Goal: Task Accomplishment & Management: Use online tool/utility

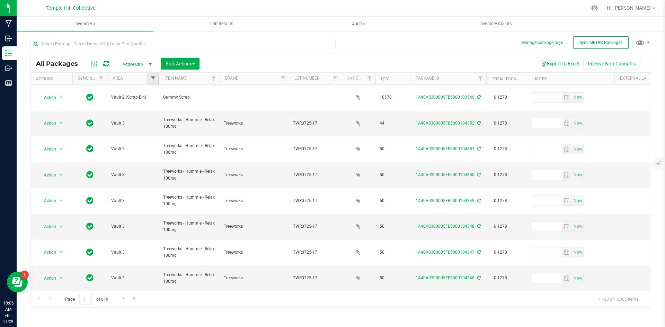
click at [150, 80] on span "Filter" at bounding box center [153, 79] width 6 height 6
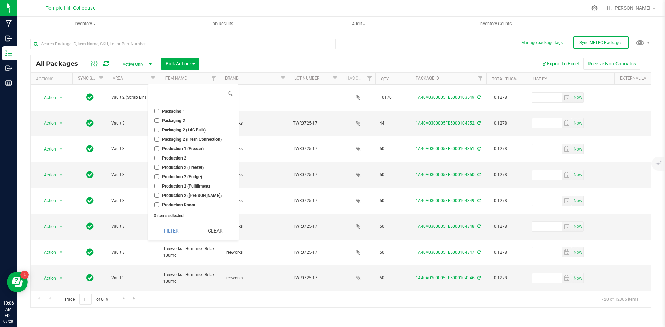
scroll to position [69, 0]
click at [187, 177] on span "Production 2 (Fulfillment)" at bounding box center [186, 179] width 48 height 4
click at [159, 177] on input "Production 2 (Fulfillment)" at bounding box center [157, 179] width 5 height 5
checkbox input "true"
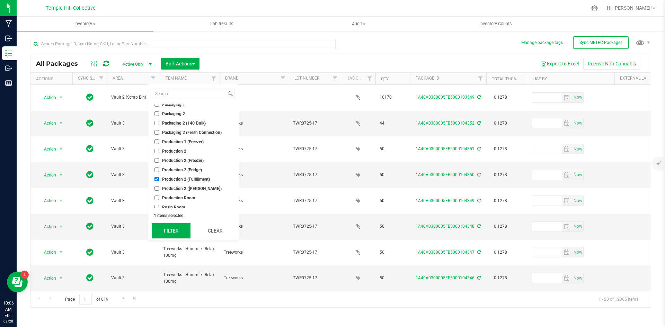
click at [166, 233] on button "Filter" at bounding box center [171, 230] width 39 height 15
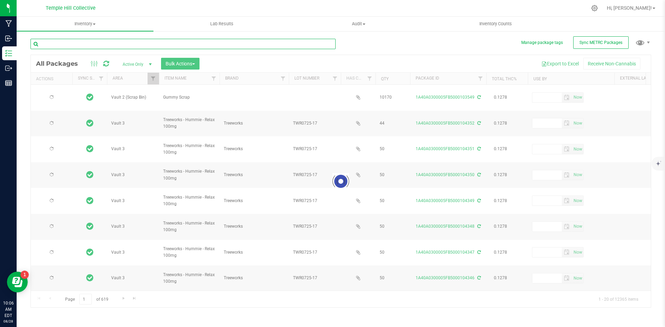
click at [106, 45] on input "text" at bounding box center [182, 44] width 305 height 10
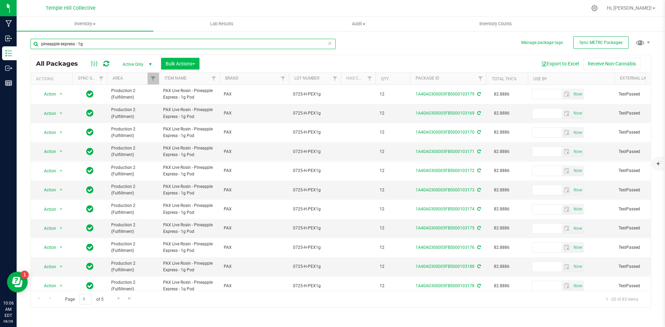
type input "pineapple express - 1g"
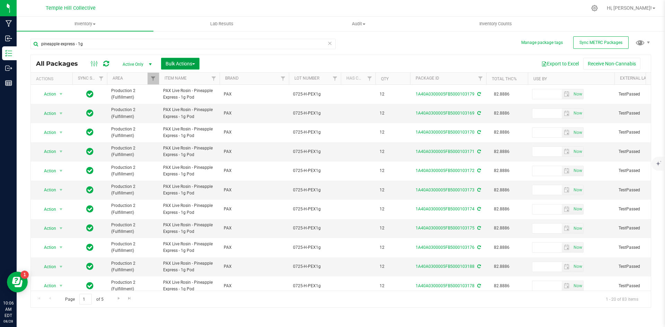
click at [184, 61] on span "Bulk Actions" at bounding box center [180, 64] width 29 height 6
click at [186, 116] on span "Locate packages" at bounding box center [182, 118] width 35 height 6
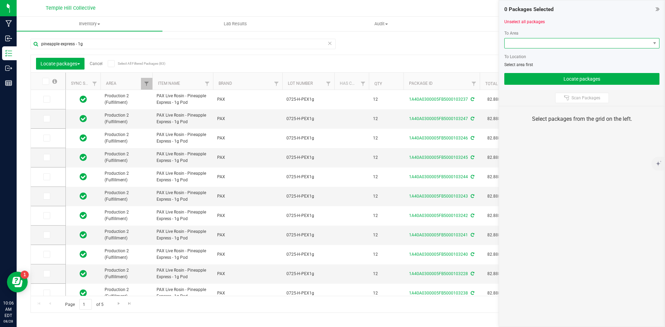
click at [553, 42] on span at bounding box center [578, 43] width 146 height 10
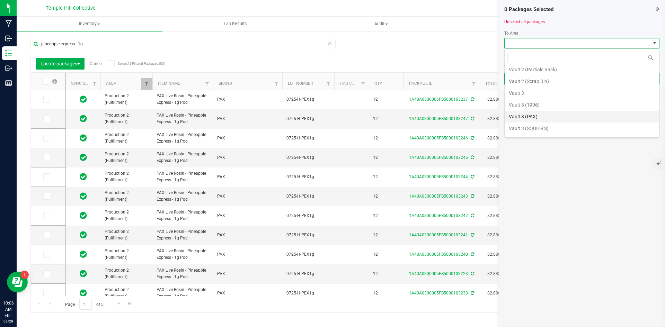
scroll to position [367, 0]
click at [533, 107] on li "Vault 3 (PAX)" at bounding box center [582, 107] width 155 height 12
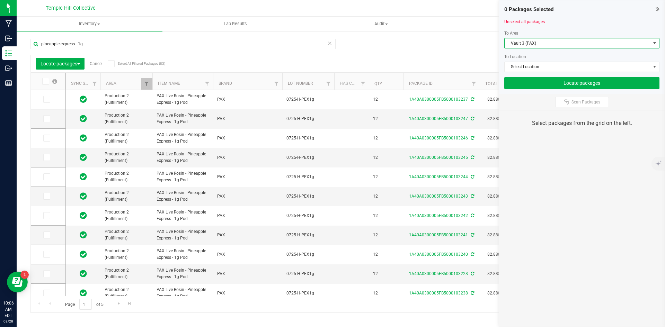
drag, startPoint x: 112, startPoint y: 63, endPoint x: 161, endPoint y: 65, distance: 49.6
click at [112, 64] on icon at bounding box center [111, 64] width 5 height 0
click at [0, 0] on input "Select All Filtered Packages (83)" at bounding box center [0, 0] width 0 height 0
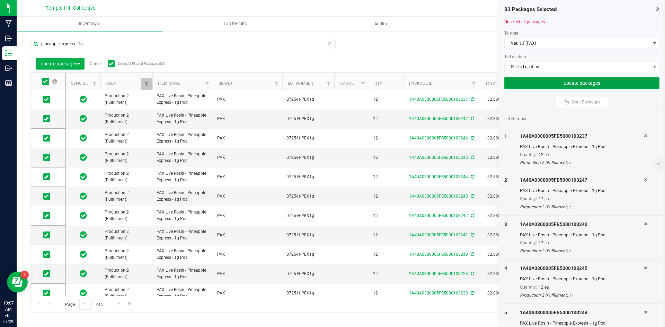
click at [528, 81] on button "Locate packages" at bounding box center [581, 83] width 155 height 12
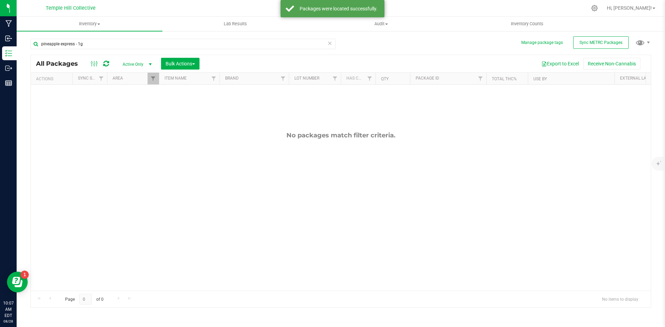
click at [328, 44] on icon at bounding box center [329, 43] width 5 height 8
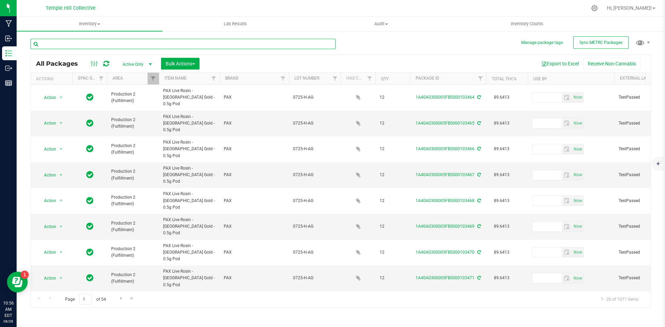
click at [77, 43] on input "text" at bounding box center [182, 44] width 305 height 10
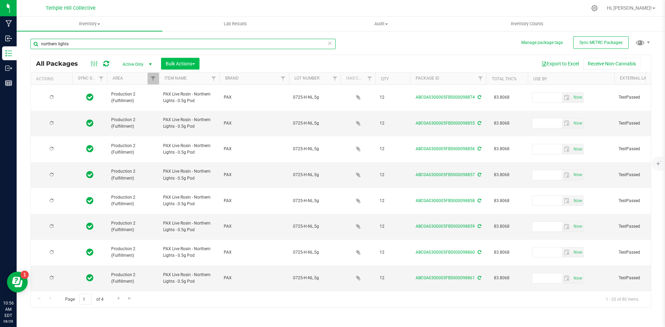
type input "northern lights"
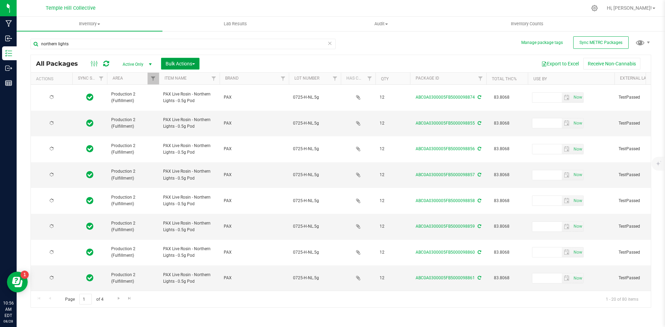
click at [192, 60] on button "Bulk Actions" at bounding box center [180, 64] width 38 height 12
click at [202, 115] on div "Locate packages" at bounding box center [187, 118] width 44 height 11
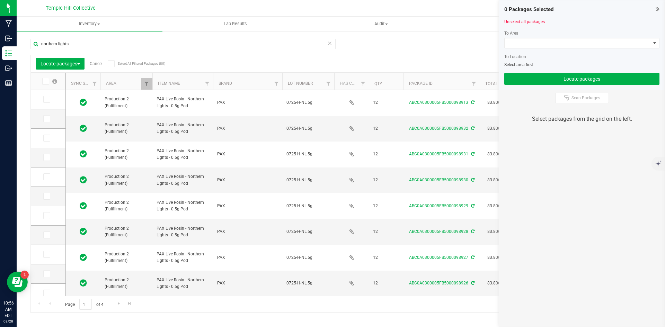
click at [113, 64] on icon at bounding box center [111, 64] width 5 height 0
click at [0, 0] on input "Select All Filtered Packages (80)" at bounding box center [0, 0] width 0 height 0
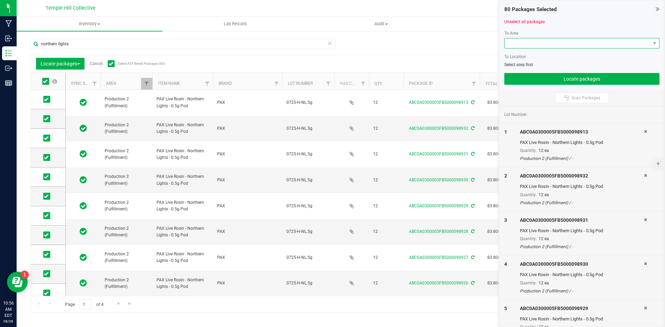
click at [616, 45] on span at bounding box center [578, 43] width 146 height 10
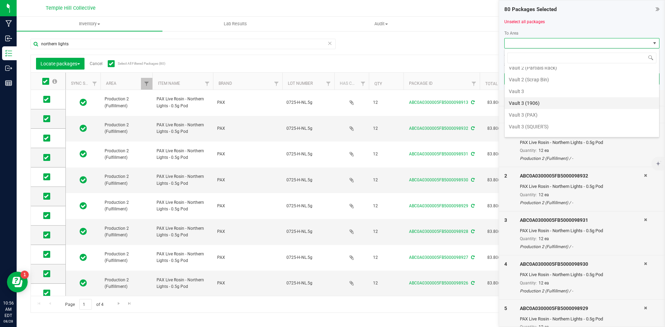
scroll to position [367, 0]
click at [556, 105] on li "Vault 3 (PAX)" at bounding box center [582, 107] width 155 height 12
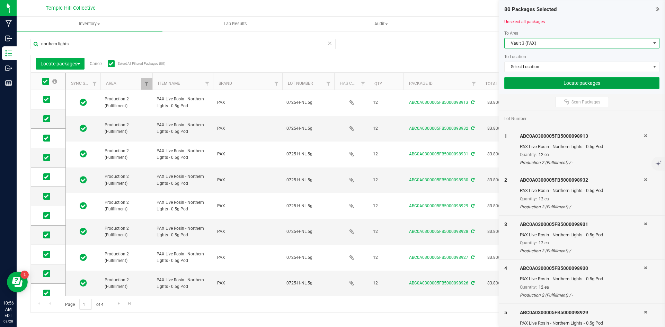
click at [549, 82] on button "Locate packages" at bounding box center [581, 83] width 155 height 12
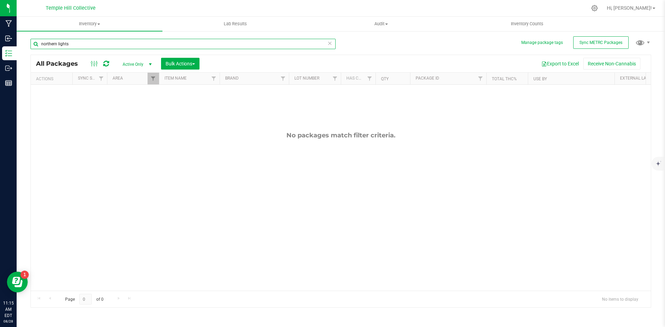
click at [69, 44] on input "northern lights" at bounding box center [182, 44] width 305 height 10
type input "ice cream cake"
